Goal: Information Seeking & Learning: Understand process/instructions

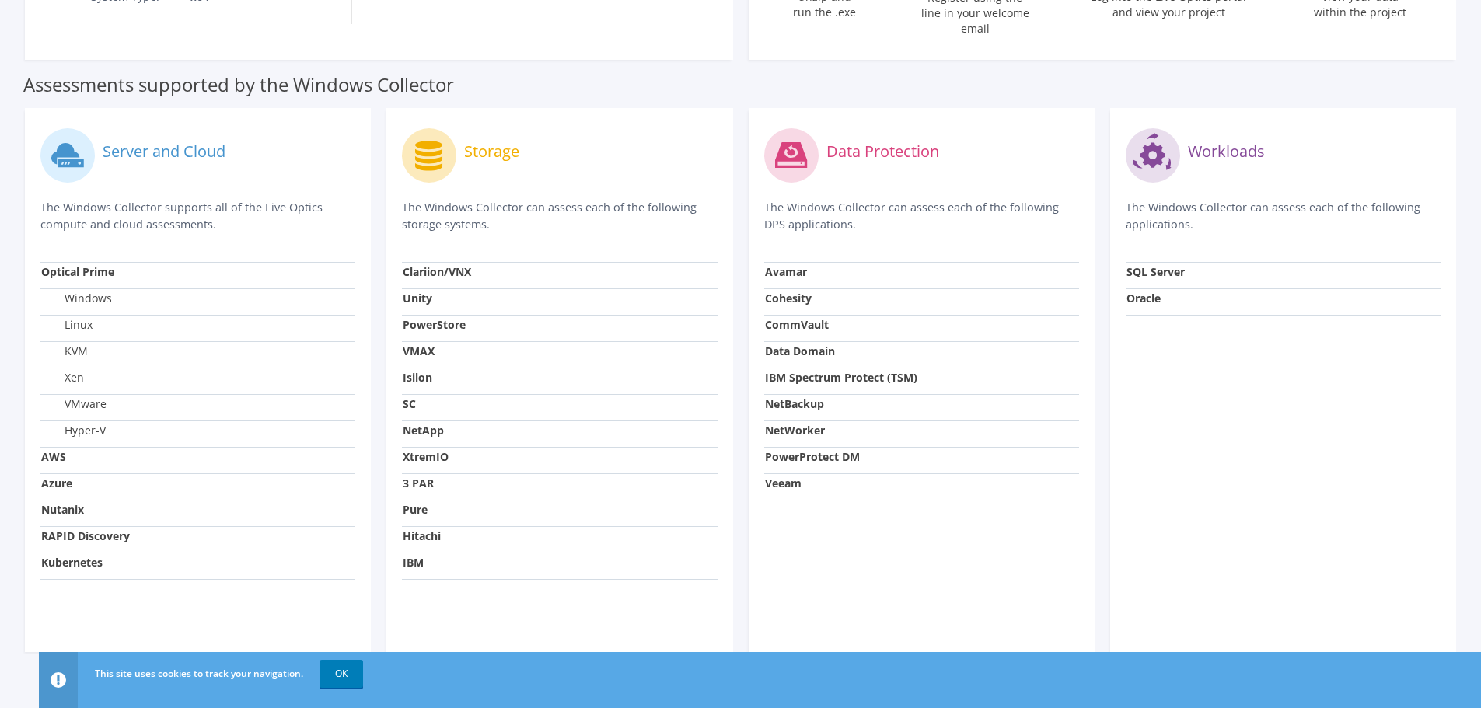
scroll to position [447, 0]
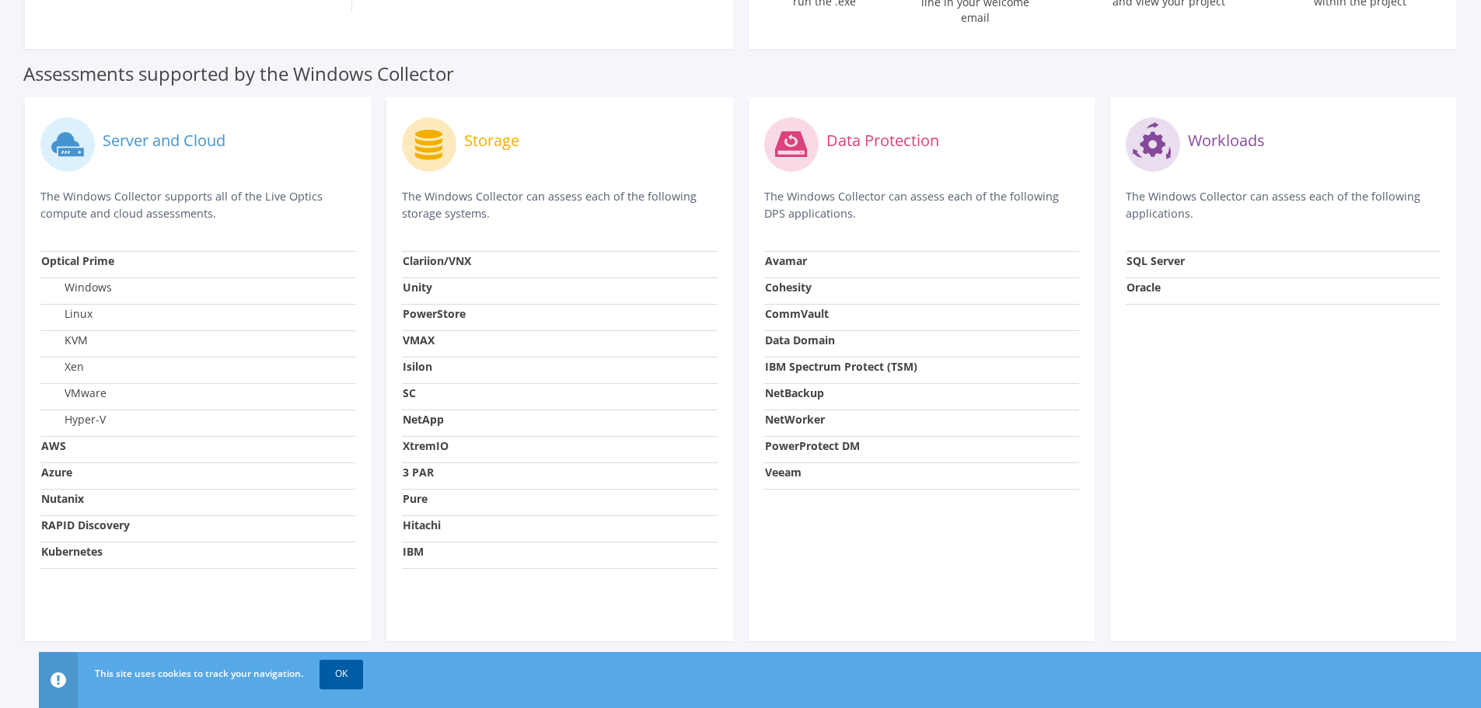
click at [350, 673] on link "OK" at bounding box center [342, 674] width 44 height 28
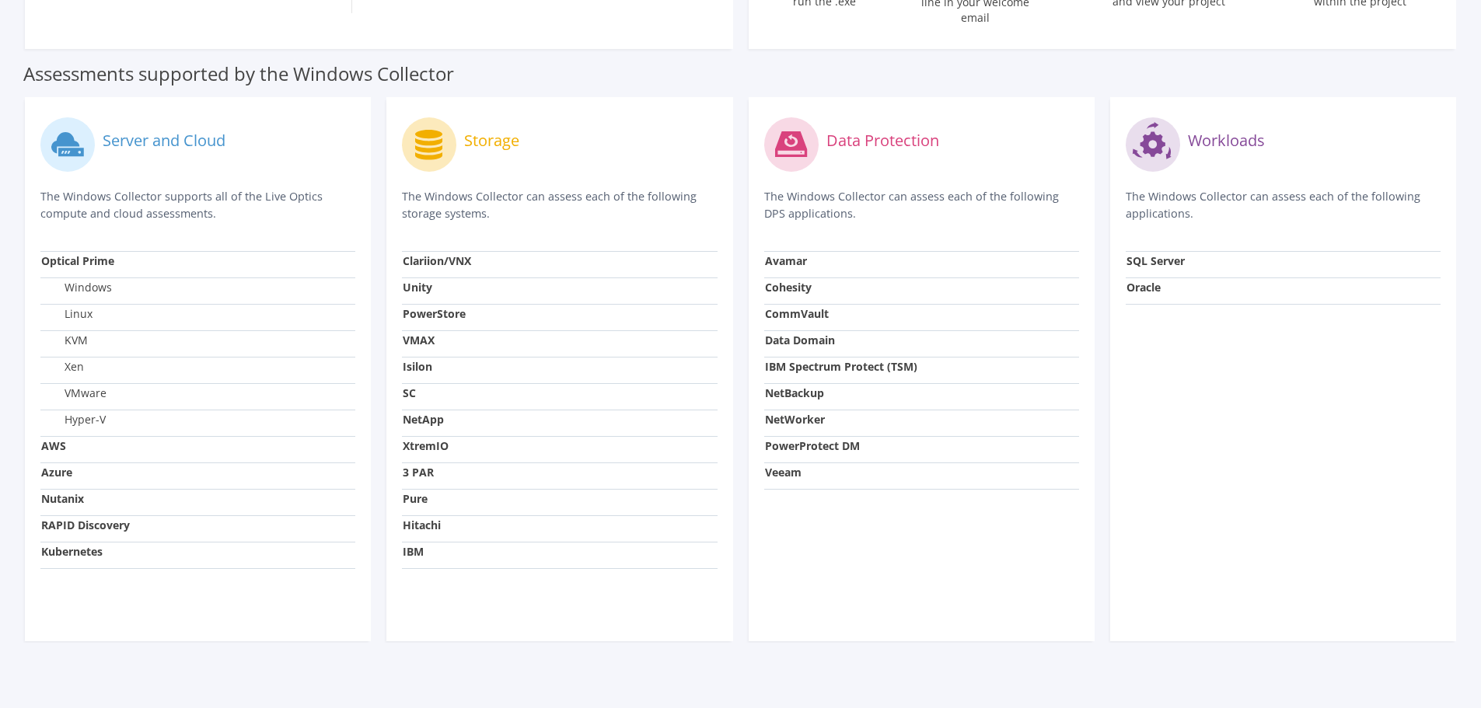
click at [435, 306] on strong "PowerStore" at bounding box center [434, 313] width 63 height 15
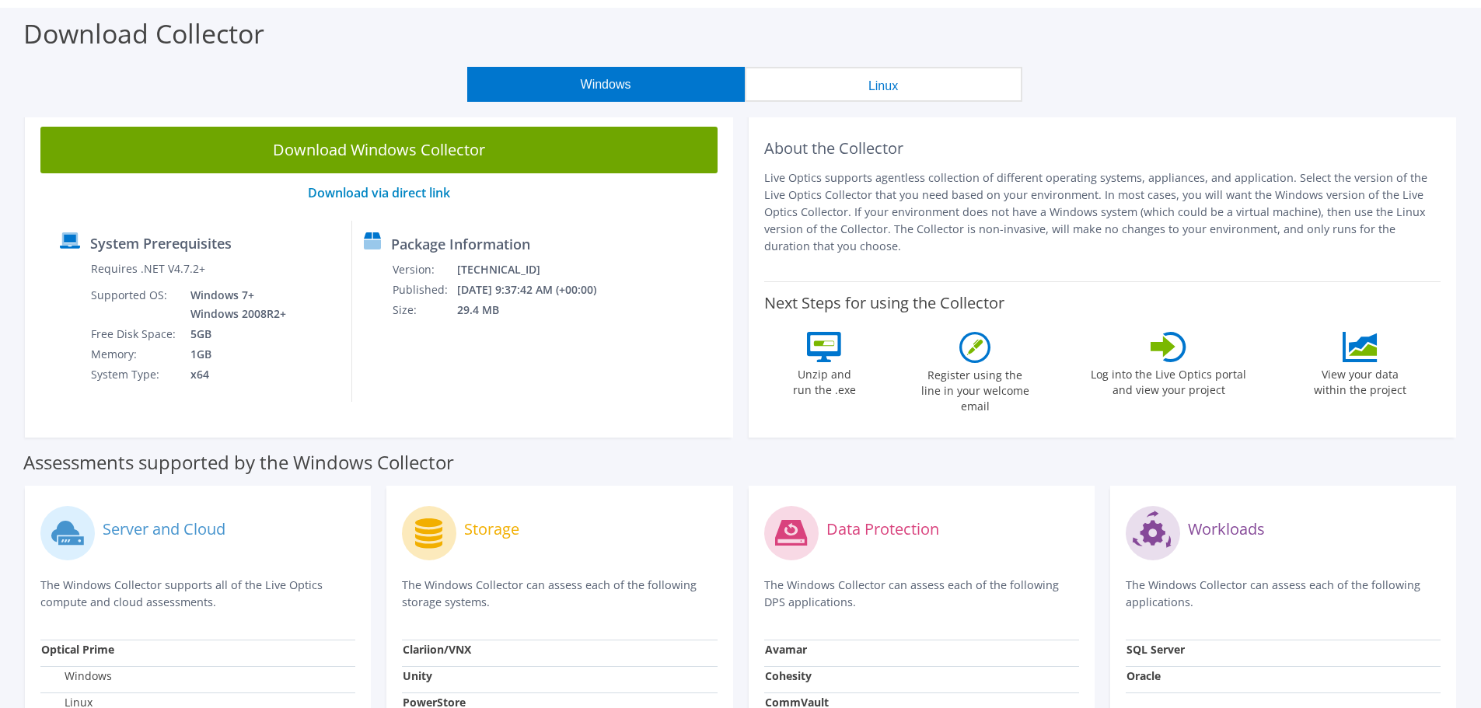
scroll to position [0, 0]
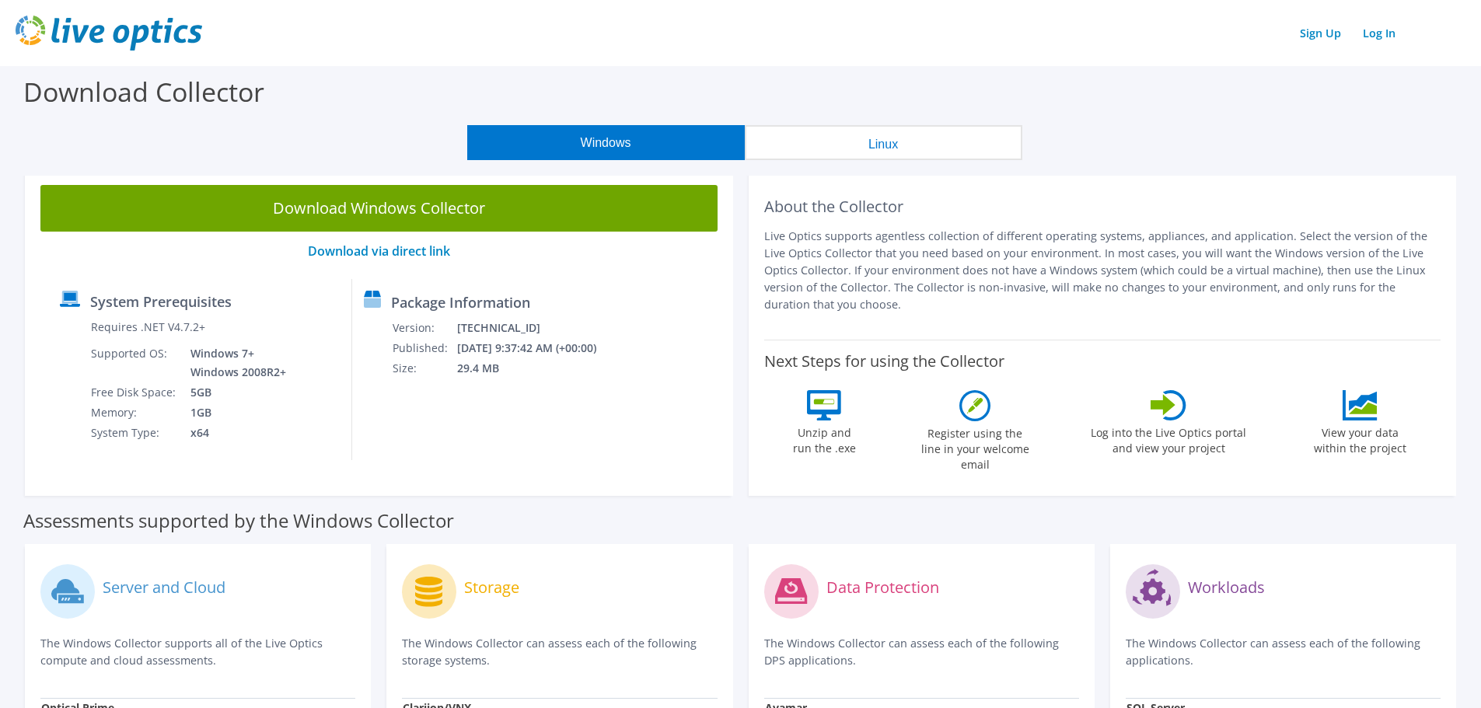
click at [1081, 262] on p "Live Optics supports agentless collection of different operating systems, appli…" at bounding box center [1102, 271] width 677 height 86
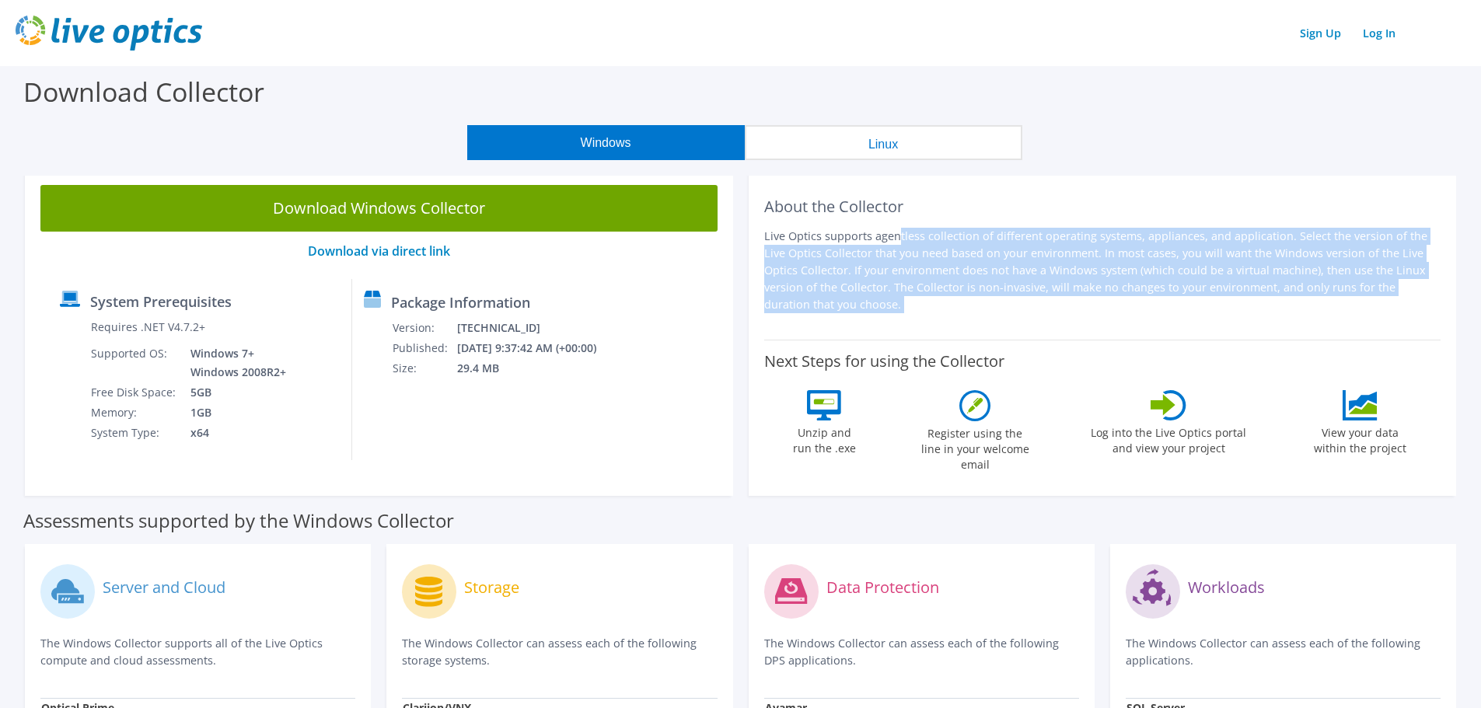
click at [1081, 262] on p "Live Optics supports agentless collection of different operating systems, appli…" at bounding box center [1102, 271] width 677 height 86
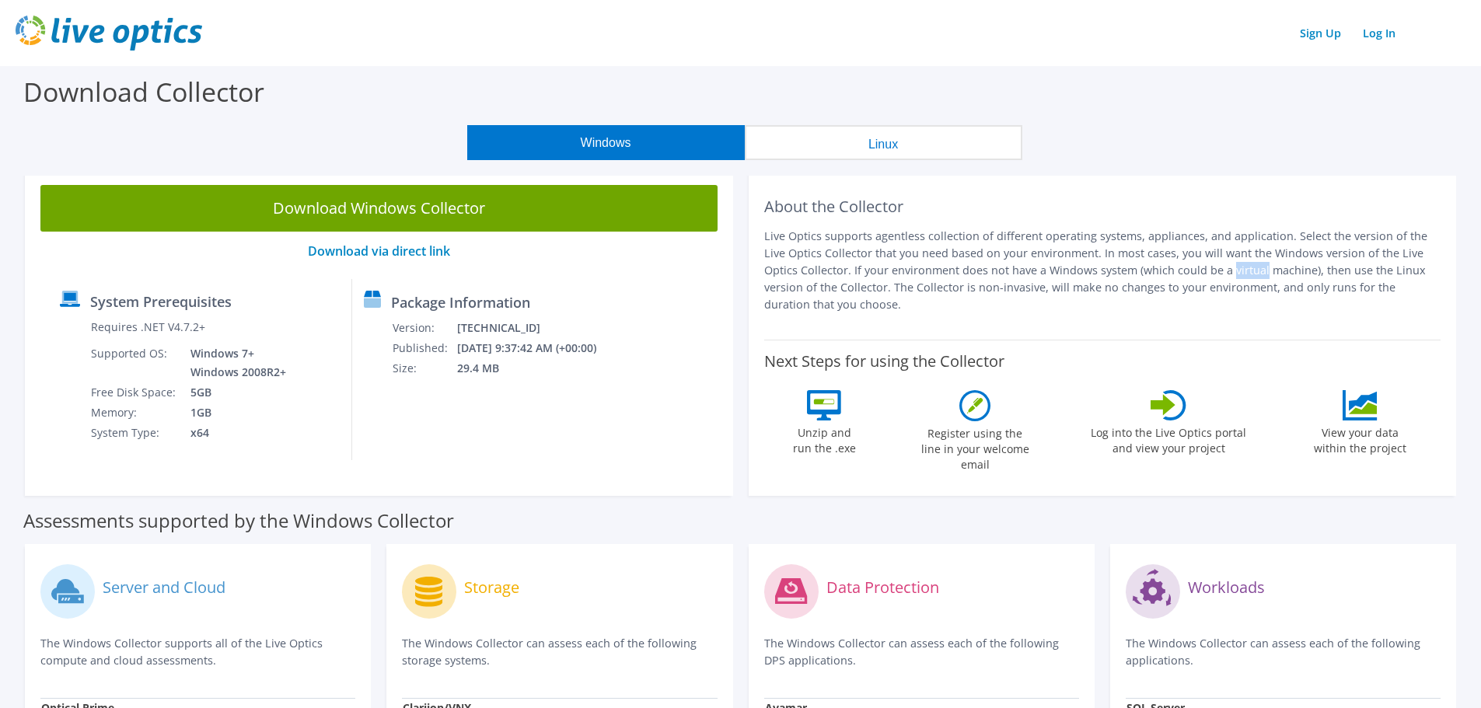
click at [1081, 262] on p "Live Optics supports agentless collection of different operating systems, appli…" at bounding box center [1102, 271] width 677 height 86
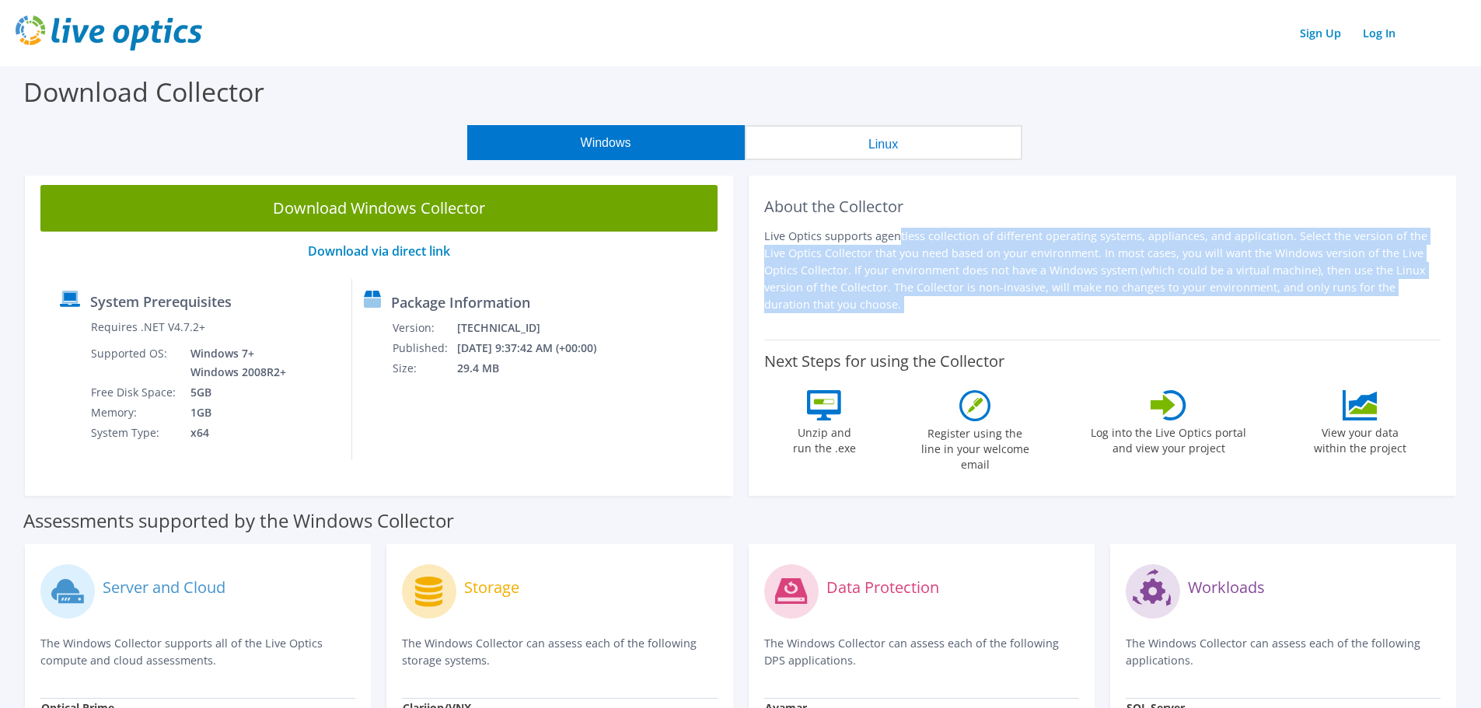
click at [1081, 262] on p "Live Optics supports agentless collection of different operating systems, appli…" at bounding box center [1102, 271] width 677 height 86
click at [1077, 278] on p "Live Optics supports agentless collection of different operating systems, appli…" at bounding box center [1102, 271] width 677 height 86
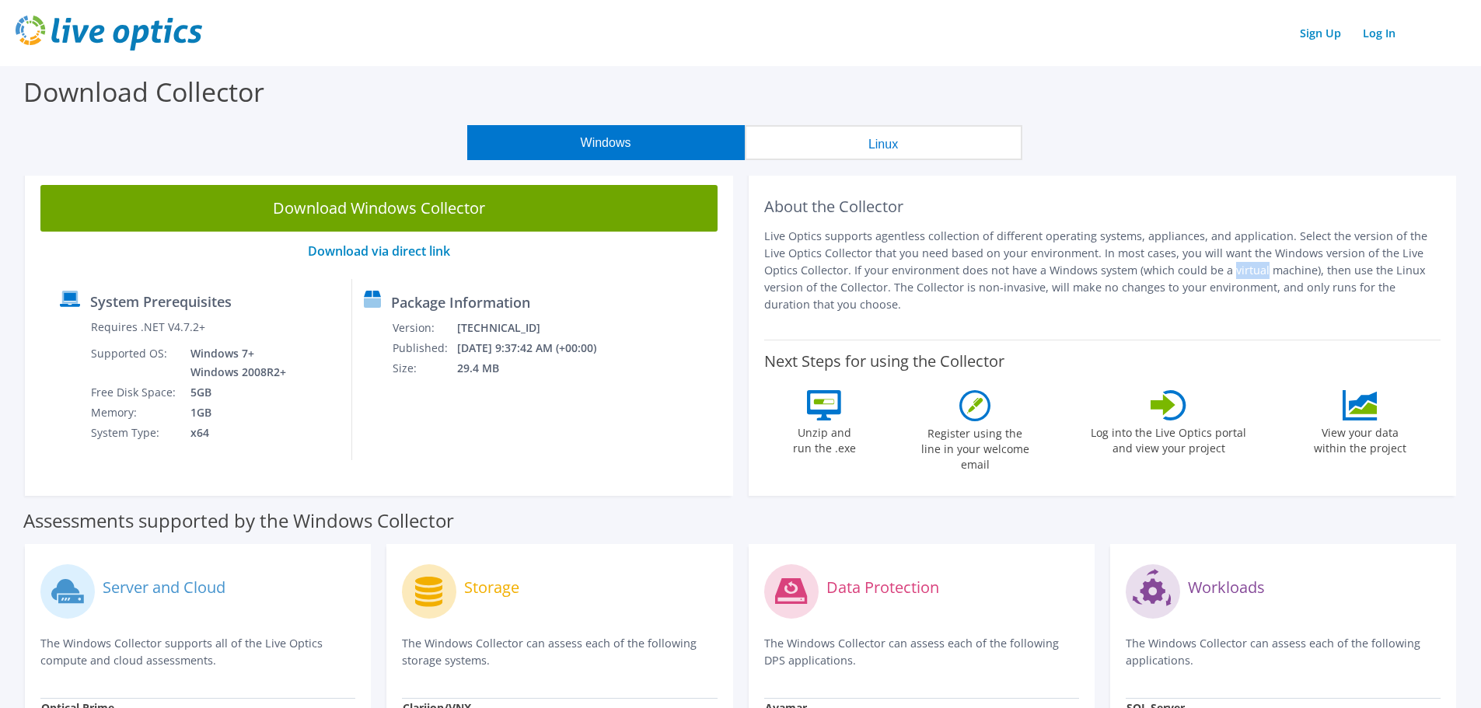
click at [1077, 278] on p "Live Optics supports agentless collection of different operating systems, appli…" at bounding box center [1102, 271] width 677 height 86
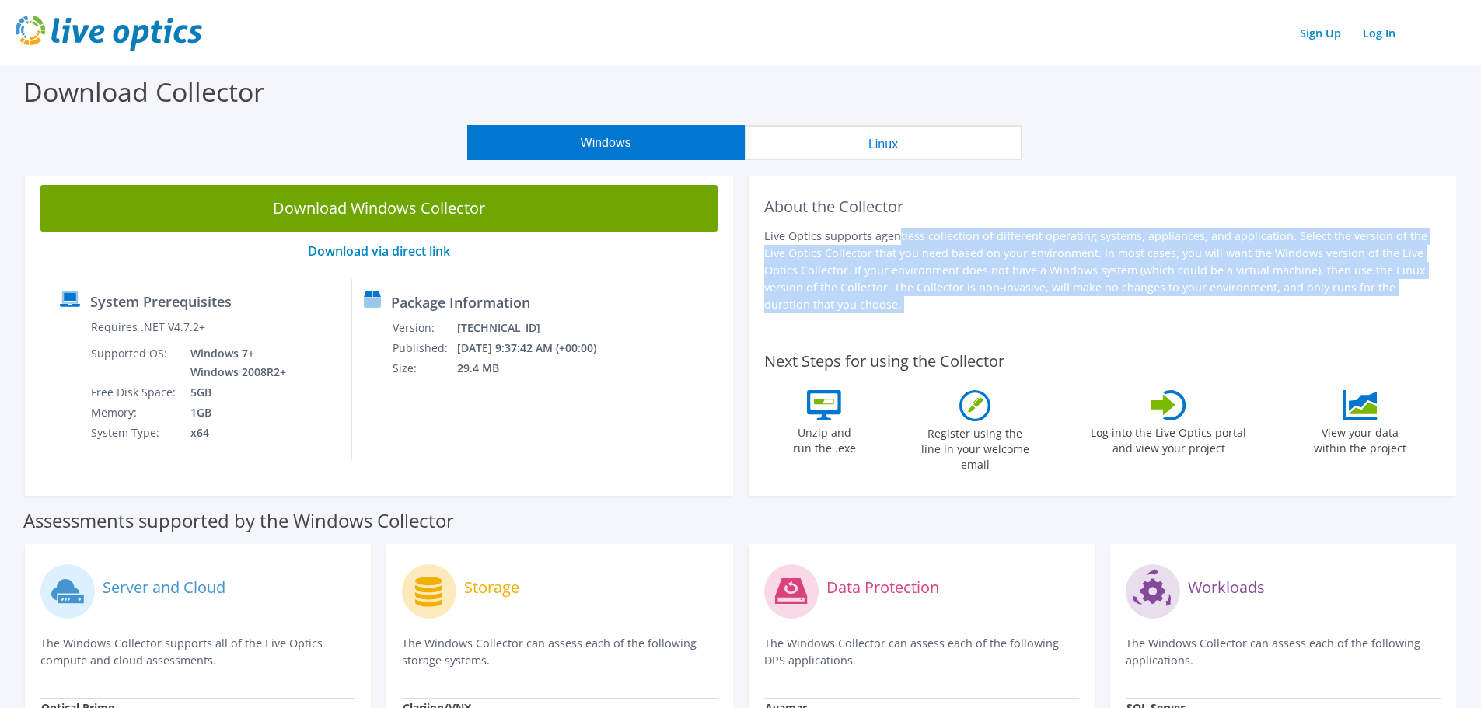
click at [1077, 278] on p "Live Optics supports agentless collection of different operating systems, appli…" at bounding box center [1102, 271] width 677 height 86
click at [1075, 313] on div "About the Collector Live Optics supports agentless collection of different oper…" at bounding box center [1102, 254] width 677 height 139
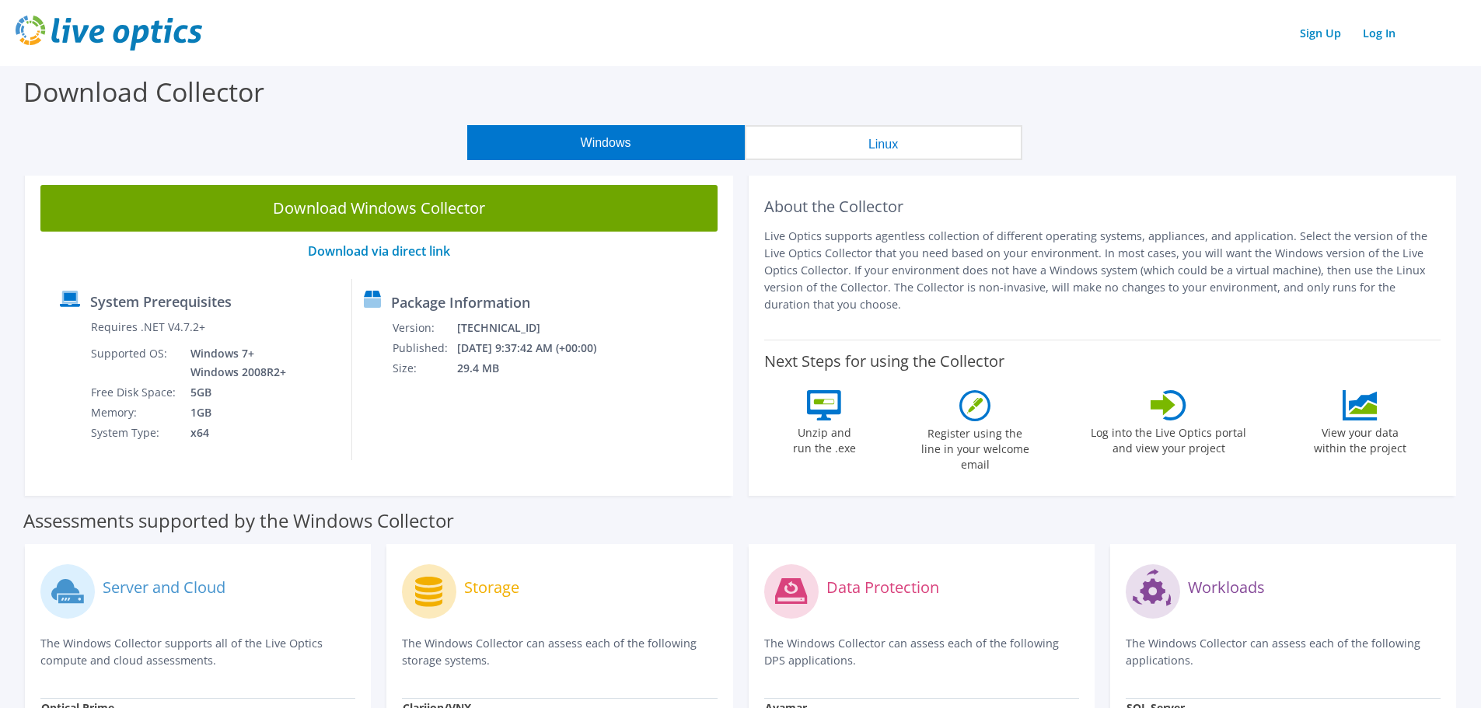
click at [878, 278] on p "Live Optics supports agentless collection of different operating systems, appli…" at bounding box center [1102, 271] width 677 height 86
click at [877, 279] on p "Live Optics supports agentless collection of different operating systems, appli…" at bounding box center [1102, 271] width 677 height 86
click at [877, 280] on p "Live Optics supports agentless collection of different operating systems, appli…" at bounding box center [1102, 271] width 677 height 86
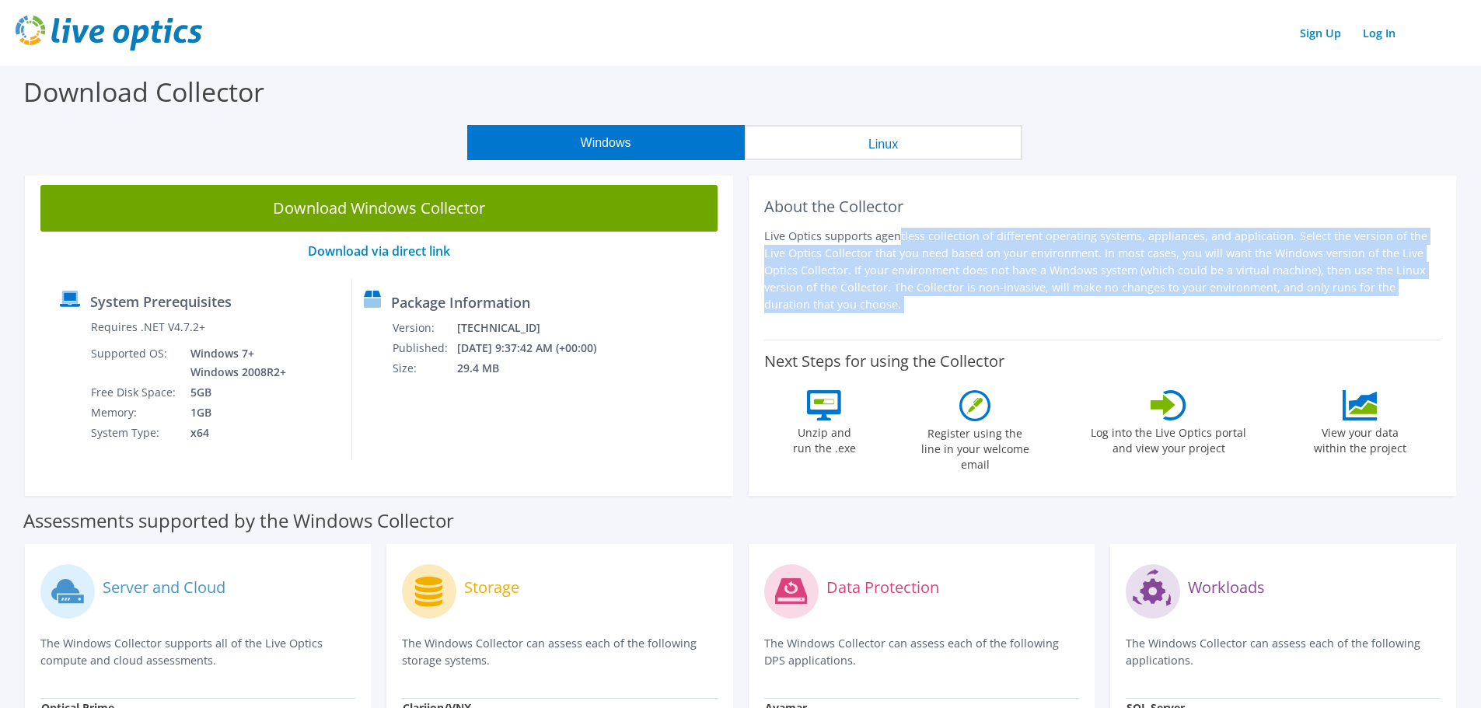
click at [875, 281] on p "Live Optics supports agentless collection of different operating systems, appli…" at bounding box center [1102, 271] width 677 height 86
click at [877, 282] on p "Live Optics supports agentless collection of different operating systems, appli…" at bounding box center [1102, 271] width 677 height 86
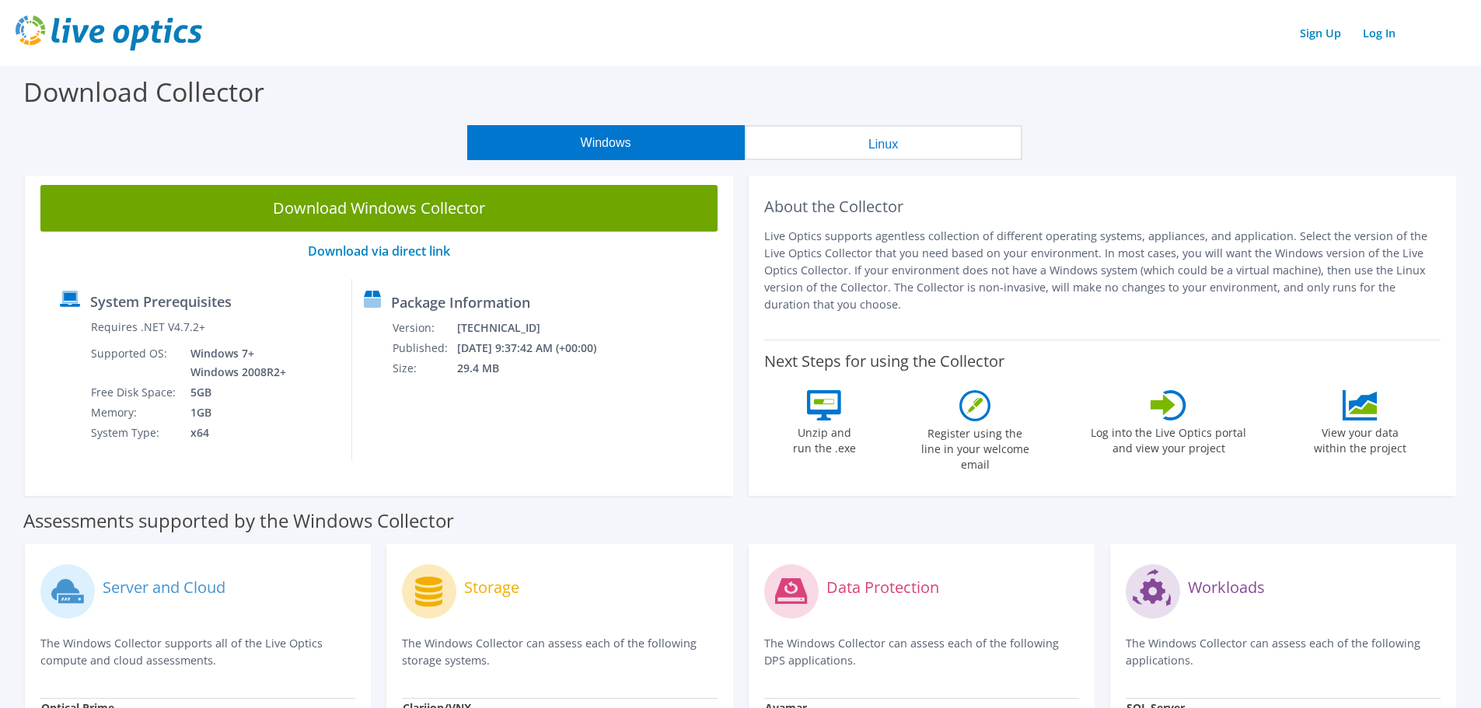
click at [919, 332] on div "About the Collector Live Optics supports agentless collection of different oper…" at bounding box center [1103, 332] width 708 height 327
click at [918, 357] on label "Next Steps for using the Collector" at bounding box center [884, 361] width 240 height 19
click at [1037, 313] on div "About the Collector Live Optics supports agentless collection of different oper…" at bounding box center [1102, 254] width 677 height 139
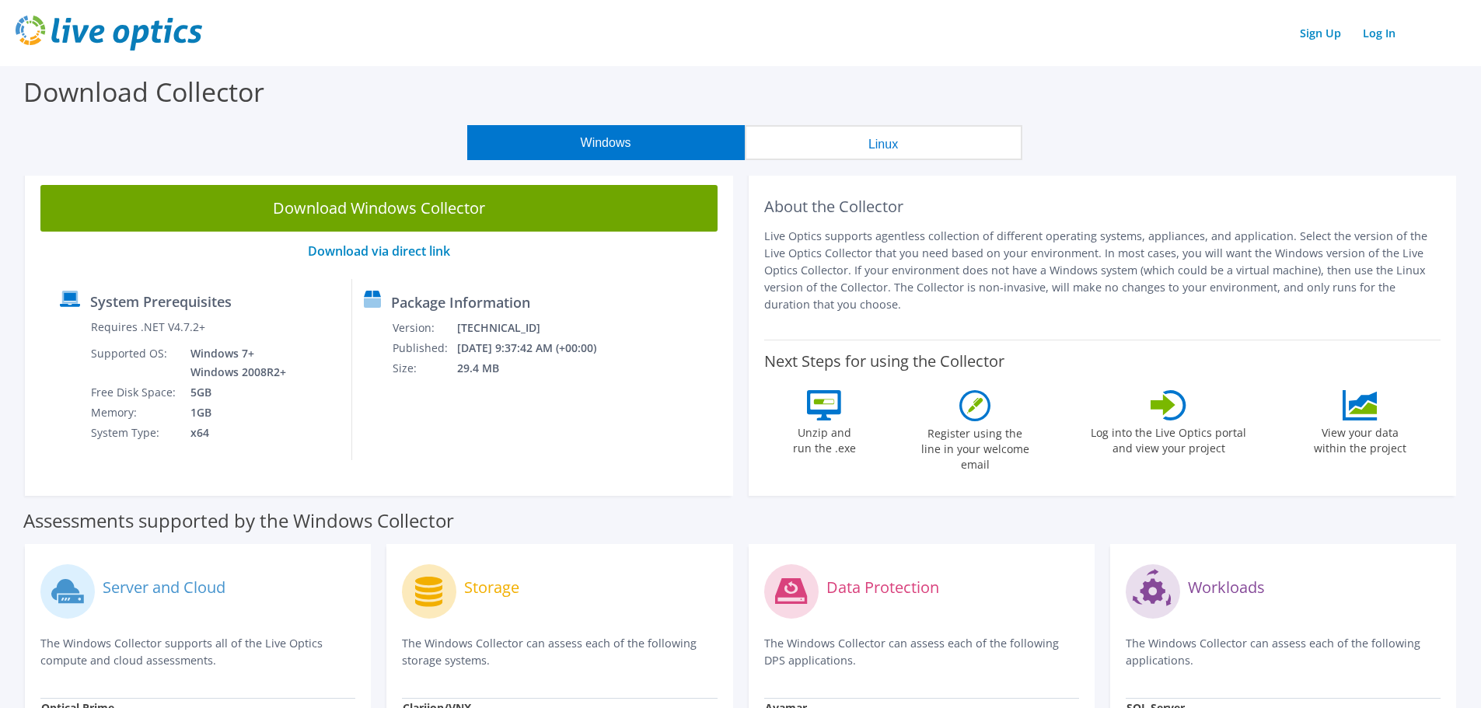
click at [826, 445] on label "Unzip and run the .exe" at bounding box center [824, 439] width 72 height 36
click at [971, 450] on label "Register using the line in your welcome email" at bounding box center [975, 446] width 117 height 51
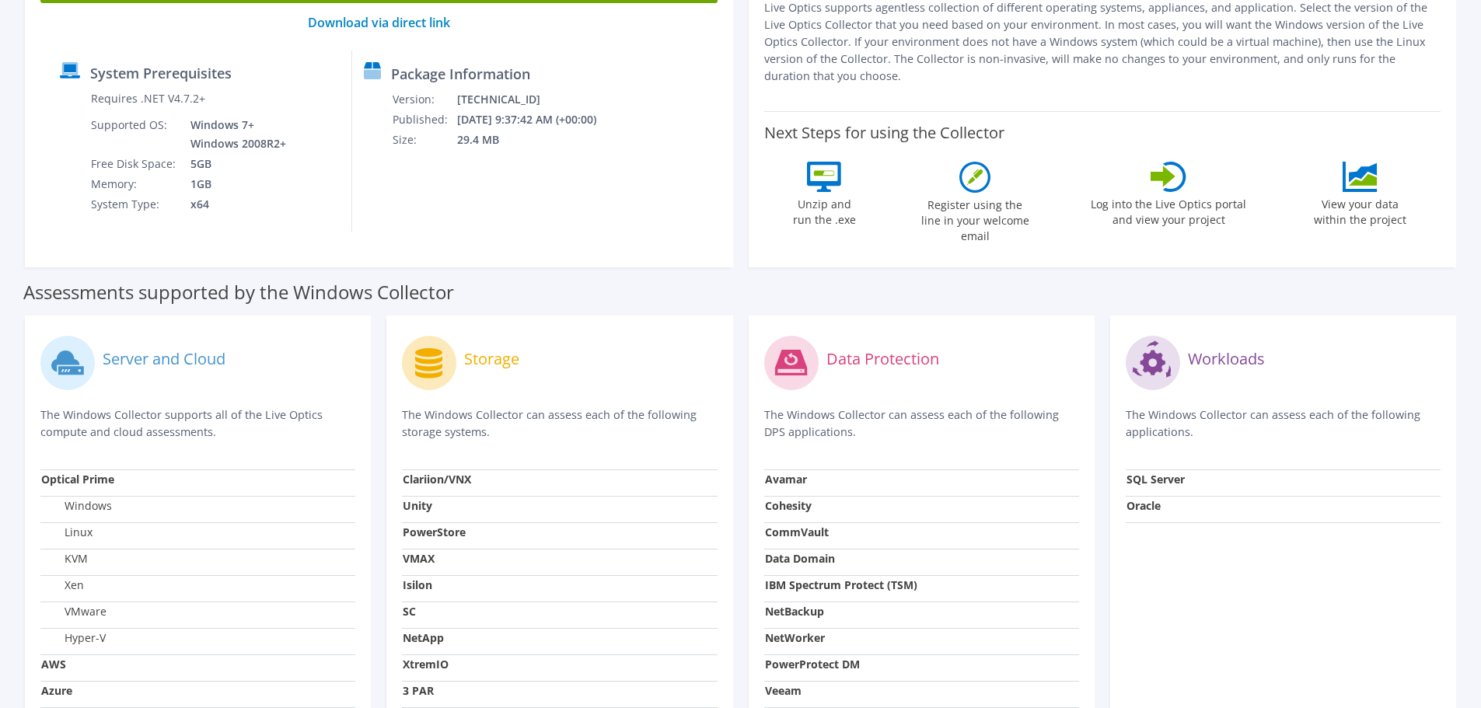
scroll to position [311, 0]
